Goal: Task Accomplishment & Management: Manage account settings

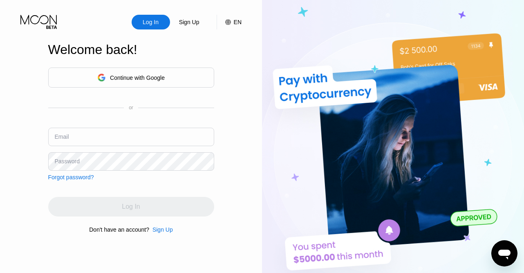
click at [101, 138] on input "text" at bounding box center [131, 137] width 166 height 18
type input "[EMAIL_ADDRESS][DOMAIN_NAME]"
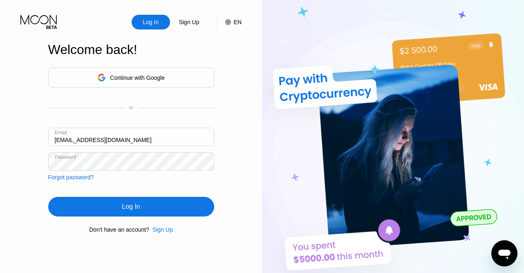
click at [117, 206] on div "Log In" at bounding box center [131, 207] width 166 height 20
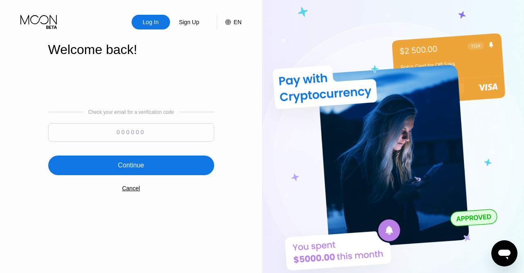
click at [108, 132] on input at bounding box center [131, 132] width 166 height 18
paste input "468486"
type input "468486"
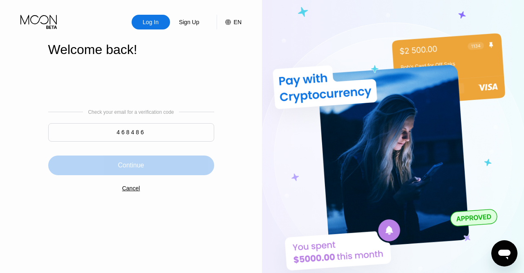
click at [134, 169] on div "Continue" at bounding box center [131, 165] width 166 height 20
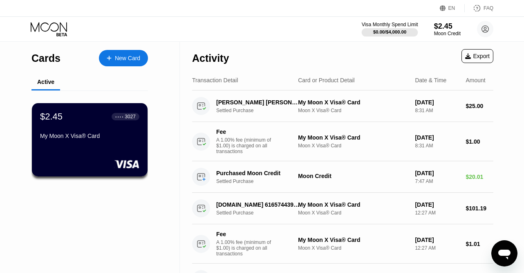
click at [402, 27] on div "Visa Monthly Spend Limit" at bounding box center [390, 25] width 56 height 6
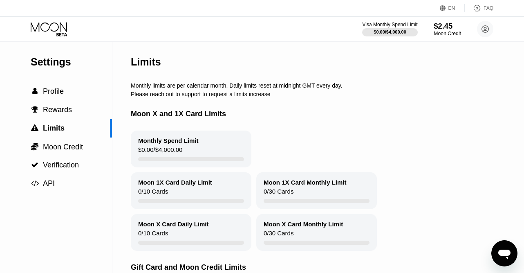
click at [442, 29] on div "$2.45" at bounding box center [447, 26] width 27 height 9
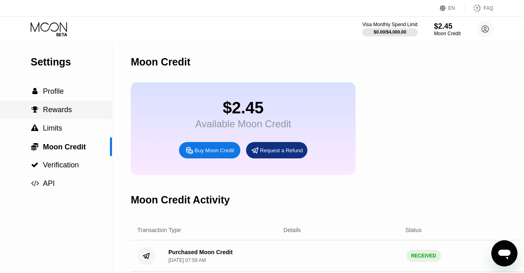
click at [55, 113] on span "Rewards" at bounding box center [57, 110] width 29 height 8
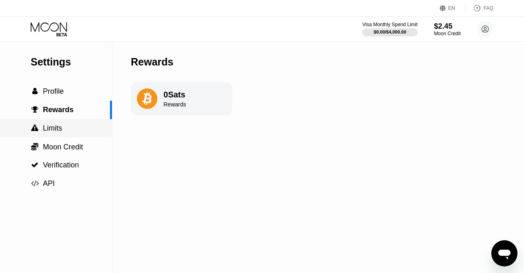
click at [38, 125] on span "" at bounding box center [34, 127] width 7 height 7
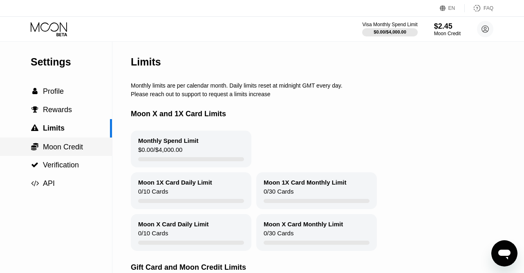
click at [52, 145] on span "Moon Credit" at bounding box center [63, 147] width 40 height 8
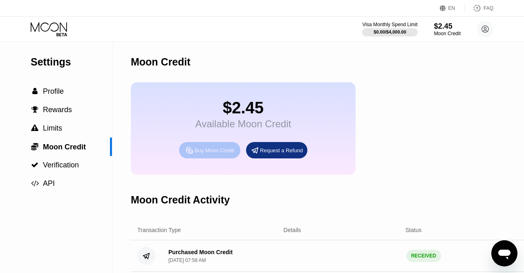
click at [204, 152] on div "Buy Moon Credit" at bounding box center [215, 150] width 40 height 7
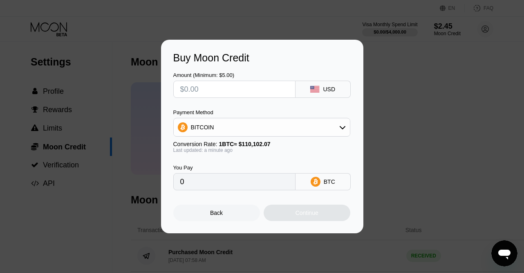
click at [210, 214] on div "Back" at bounding box center [216, 212] width 13 height 7
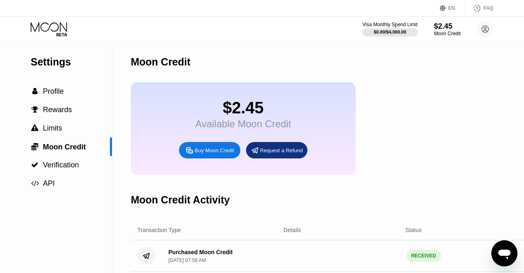
click at [36, 33] on icon at bounding box center [50, 29] width 38 height 14
